Goal: Download file/media

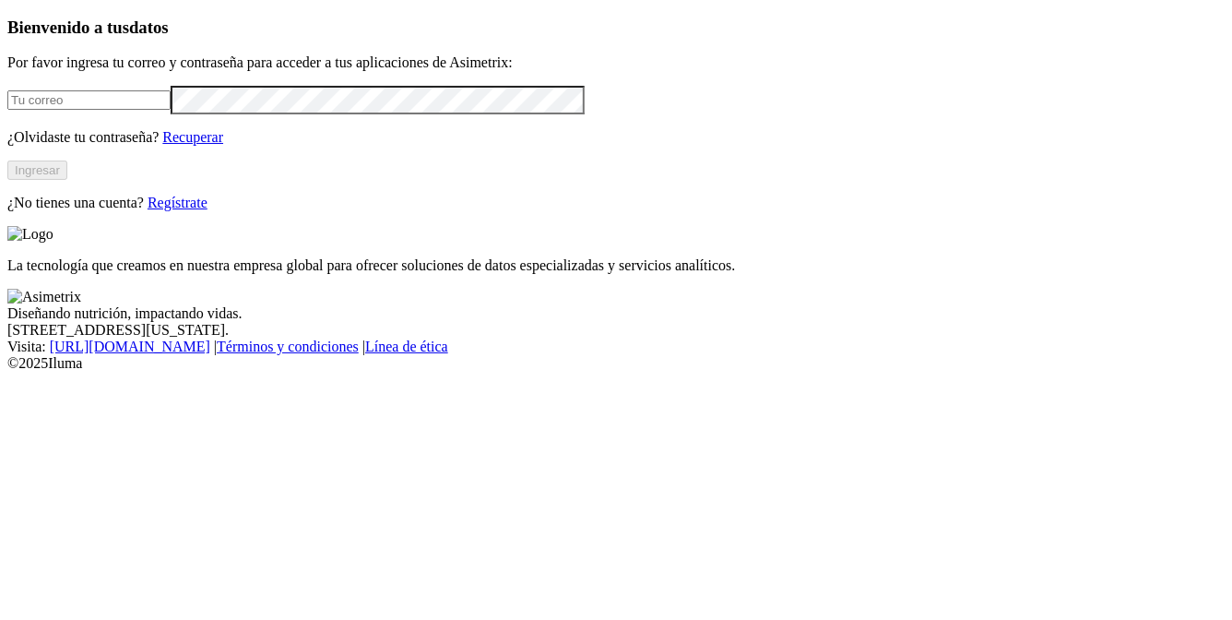
click at [171, 110] on input "email" at bounding box center [88, 99] width 163 height 19
type input "[PERSON_NAME][EMAIL_ADDRESS][PERSON_NAME][DOMAIN_NAME]"
click at [67, 180] on button "Ingresar" at bounding box center [37, 169] width 60 height 19
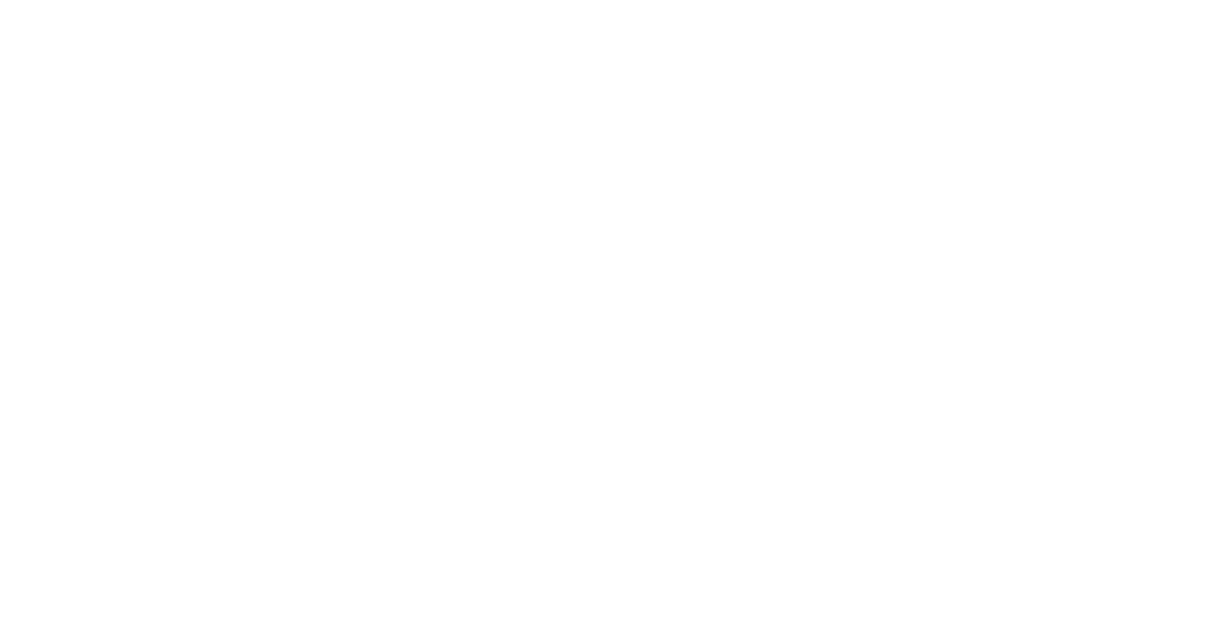
type input "alim"
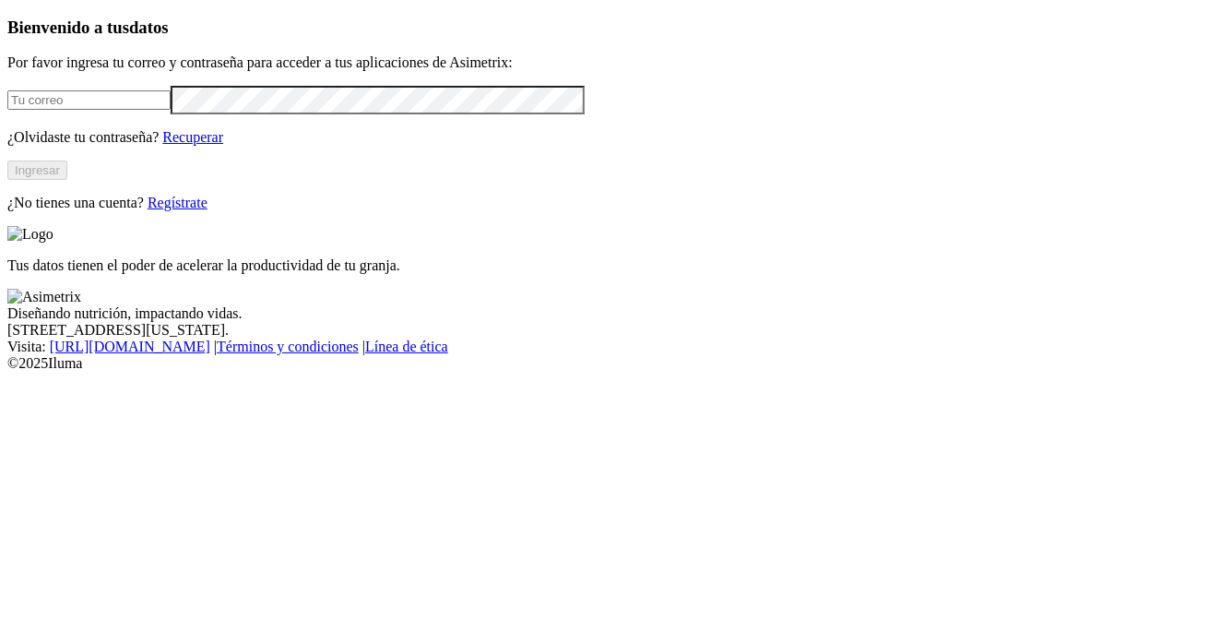
click at [171, 110] on input "email" at bounding box center [88, 99] width 163 height 19
type input "[PERSON_NAME][EMAIL_ADDRESS][PERSON_NAME][DOMAIN_NAME]"
click at [67, 180] on button "Ingresar" at bounding box center [37, 169] width 60 height 19
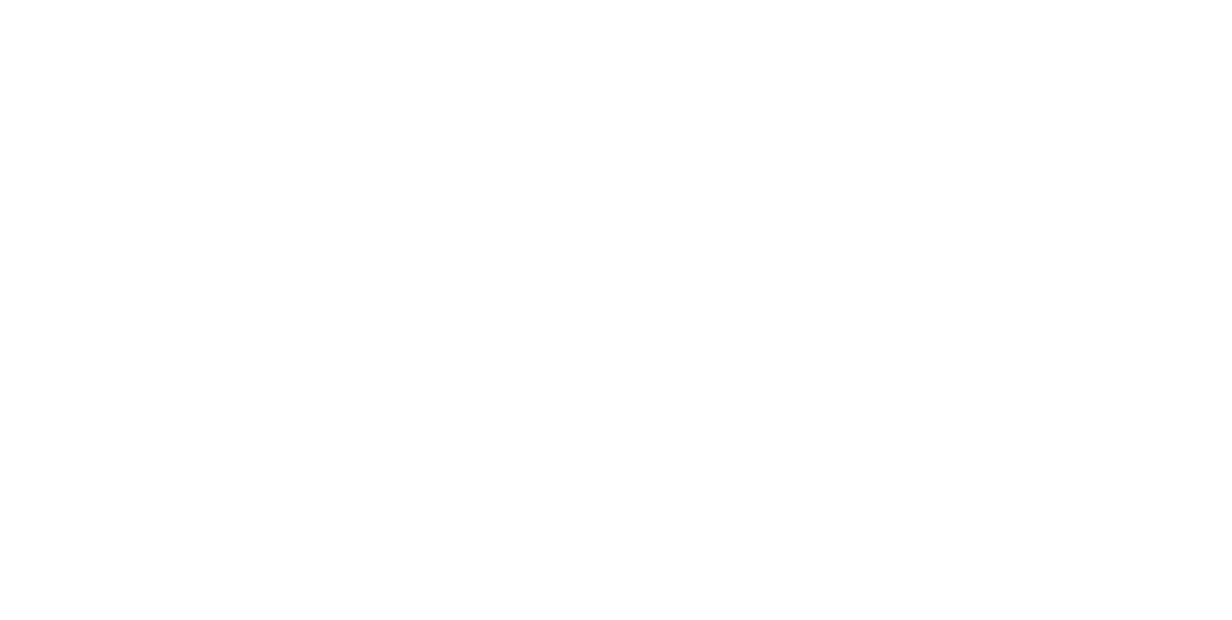
type input "alim"
